Goal: Check status: Check status

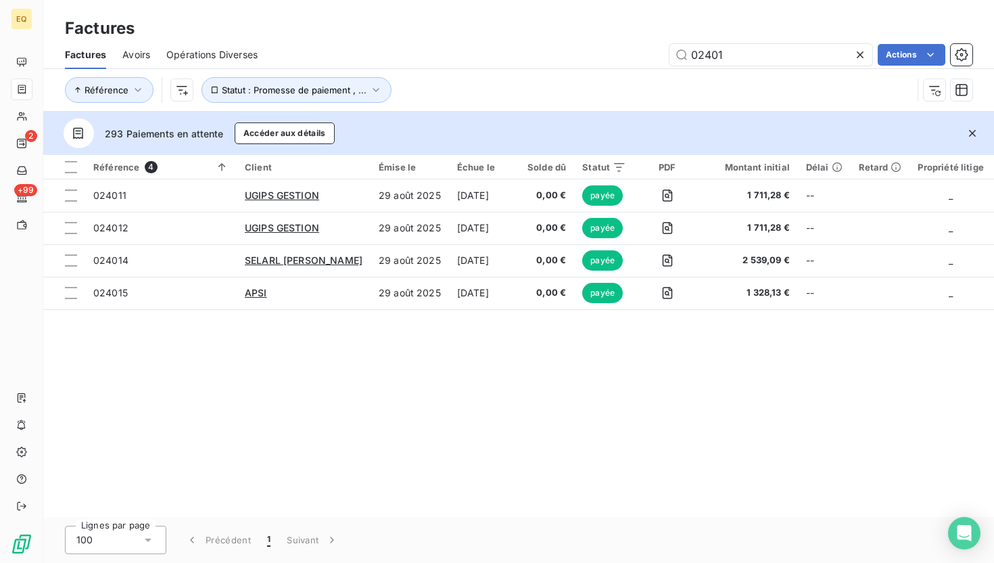
type input "02401"
click at [860, 53] on icon at bounding box center [860, 54] width 7 height 7
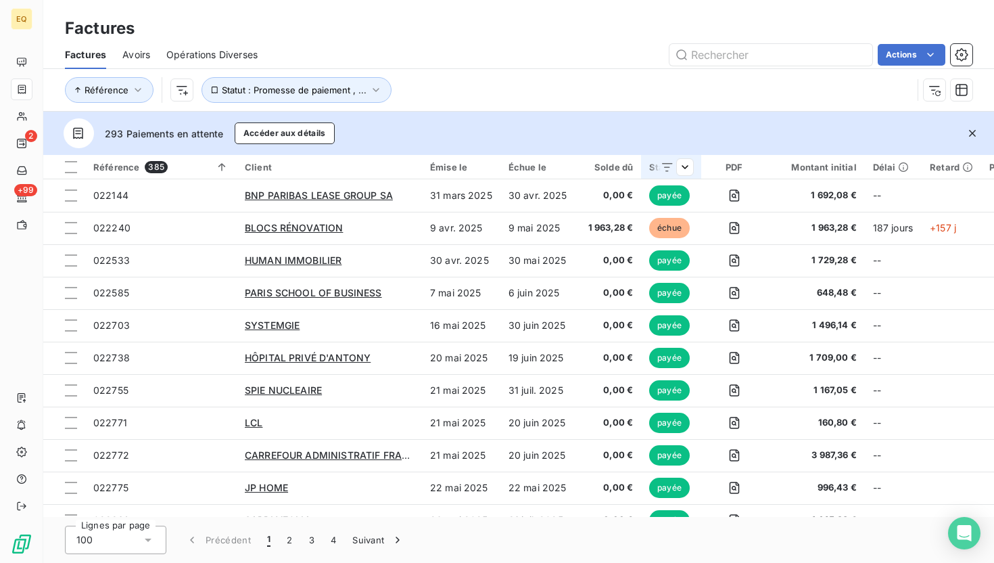
click at [690, 169] on th "Statut" at bounding box center [671, 167] width 60 height 24
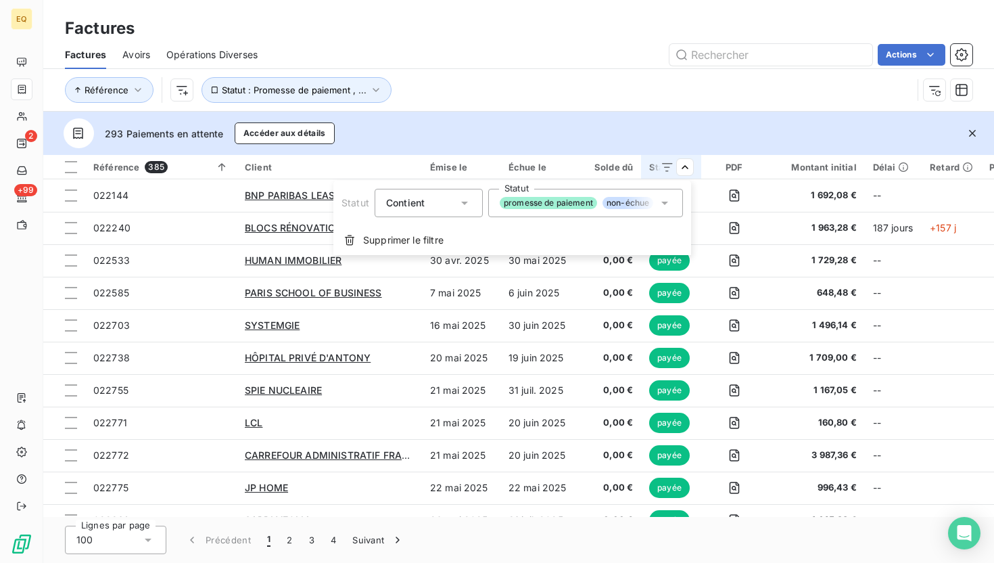
click at [534, 212] on div "promesse de paiement non-échue échue payée compensée litige recouvrement" at bounding box center [585, 203] width 195 height 28
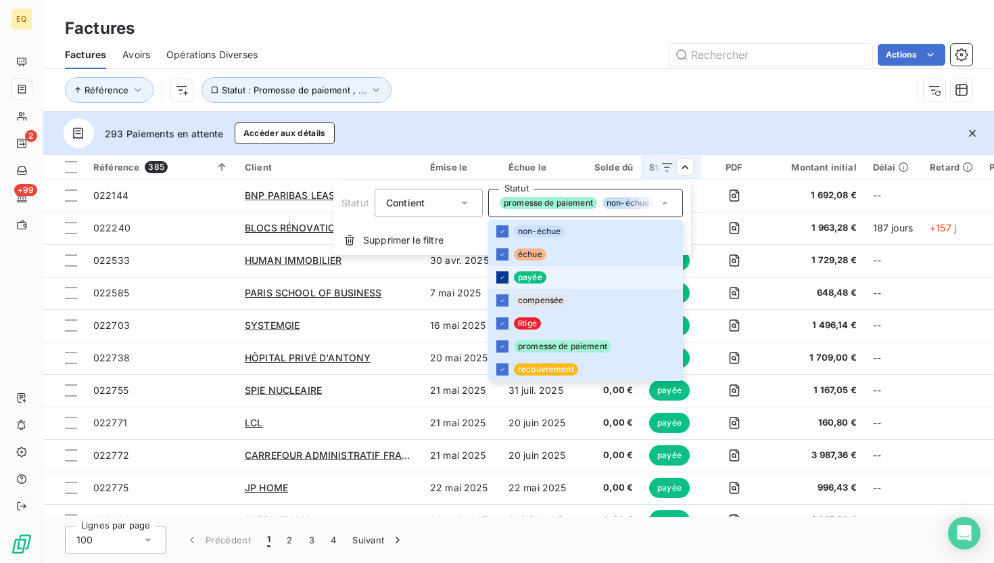
click at [502, 275] on icon at bounding box center [502, 277] width 8 height 8
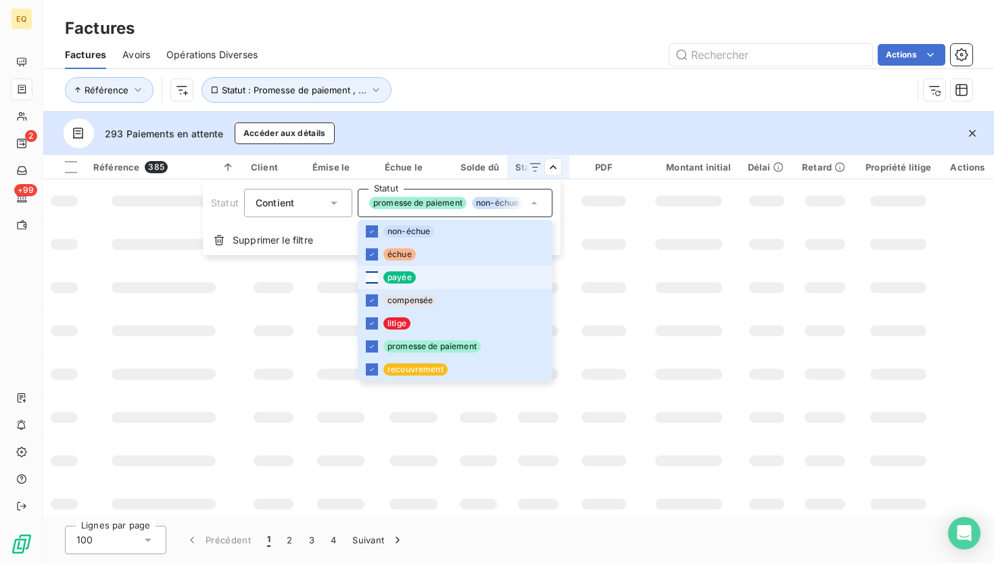
click at [571, 97] on html "EQ 2 +99 Factures Factures Avoirs Opérations Diverses Actions Référence Statut …" at bounding box center [497, 281] width 994 height 563
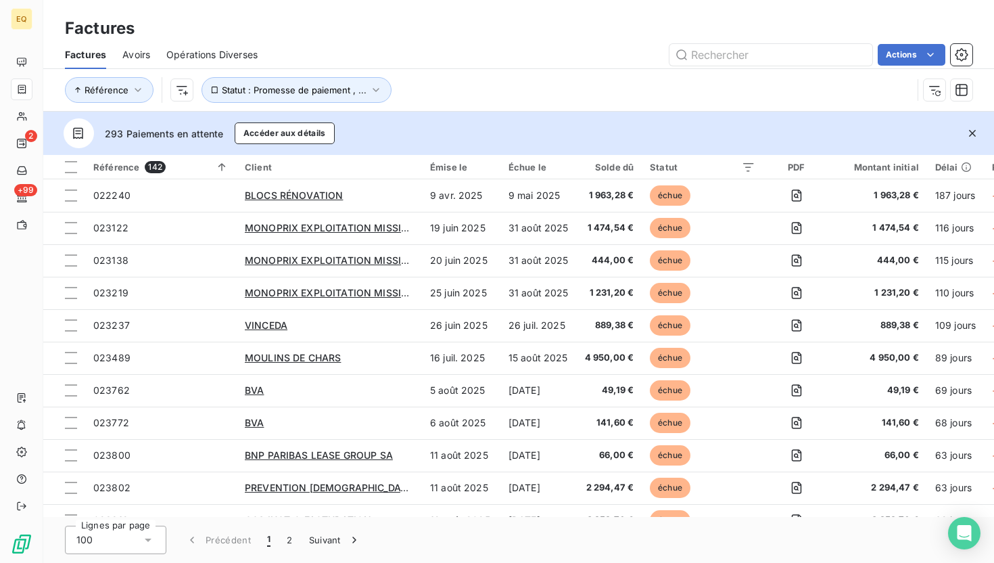
click at [739, 69] on div "Référence Statut : Promesse de paiement , ..." at bounding box center [519, 90] width 908 height 42
click at [731, 61] on input "text" at bounding box center [770, 55] width 203 height 22
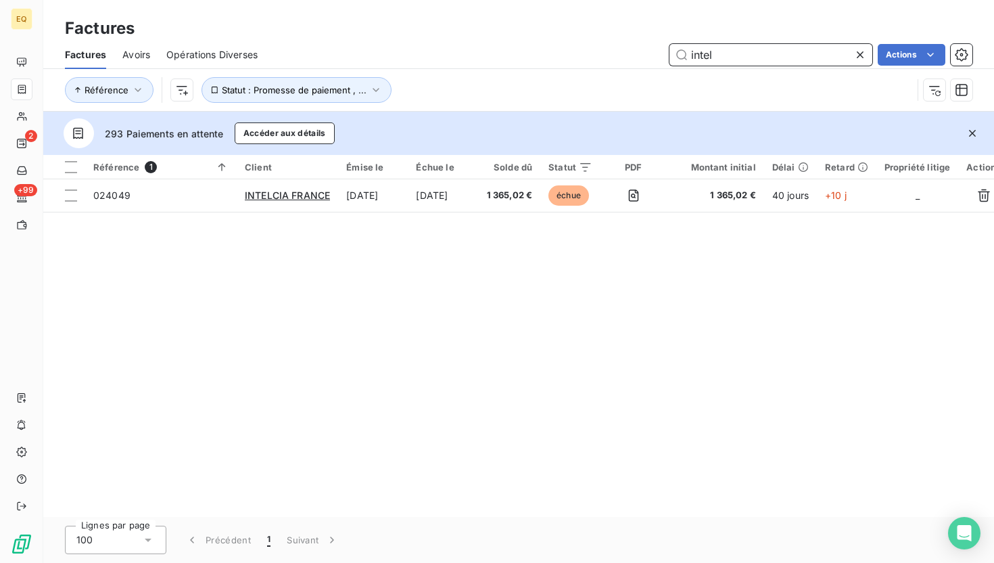
type input "intel"
click at [857, 51] on icon at bounding box center [860, 55] width 14 height 14
